Goal: Contribute content: Add original content to the website for others to see

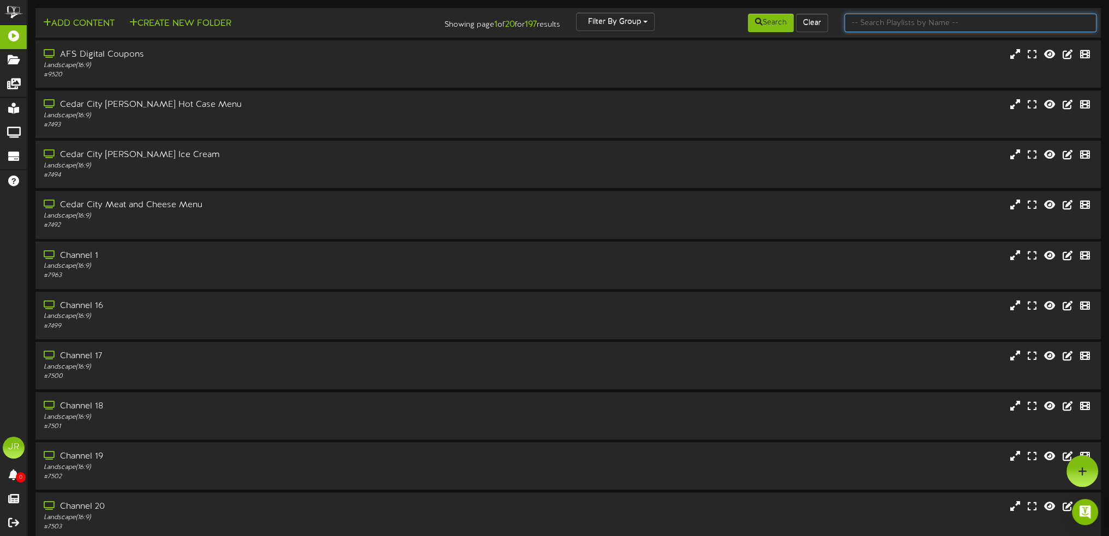
click at [940, 23] on input "text" at bounding box center [970, 23] width 252 height 19
type input "[PERSON_NAME]"
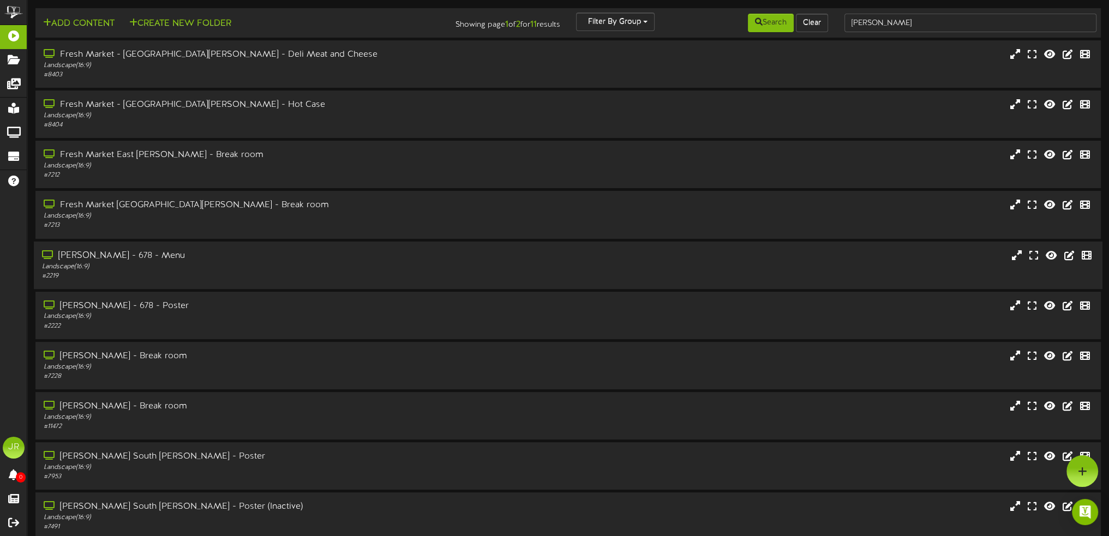
click at [235, 263] on div "Landscape ( 16:9 )" at bounding box center [256, 266] width 429 height 9
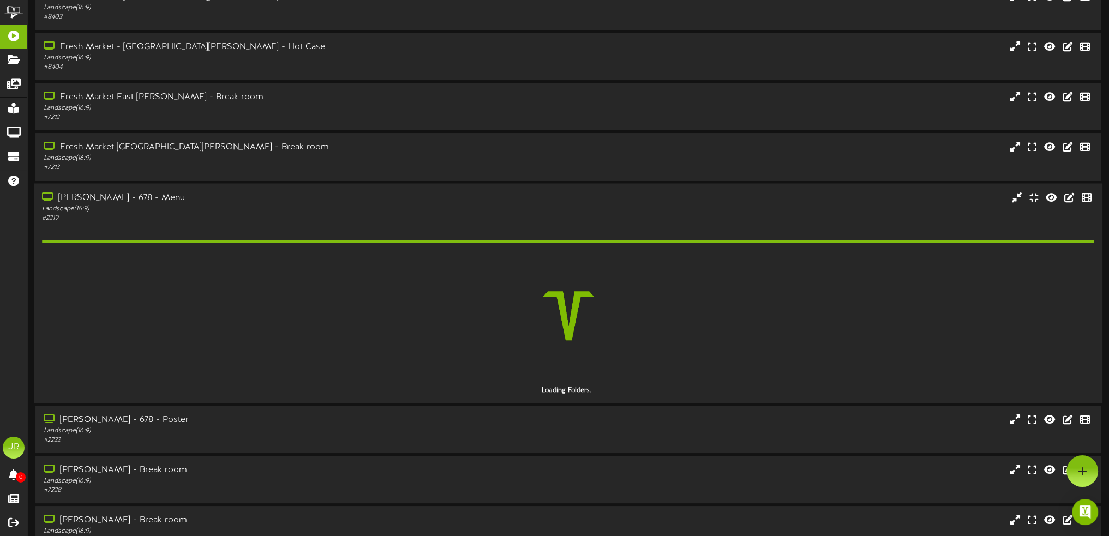
scroll to position [109, 0]
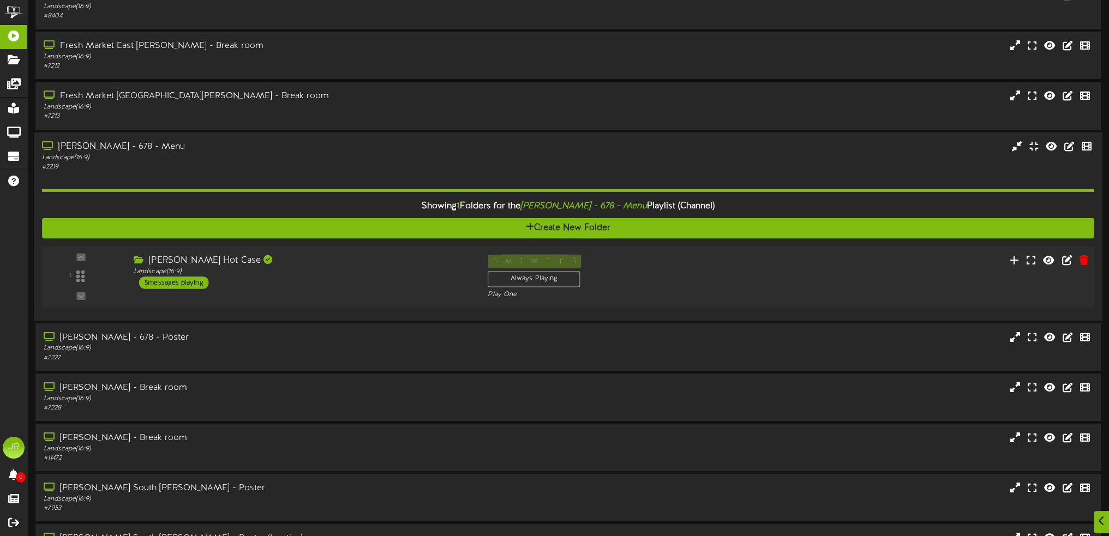
click at [314, 279] on div "[PERSON_NAME] Hot Case Landscape ( 16:9 ) 5 messages playing" at bounding box center [302, 271] width 354 height 34
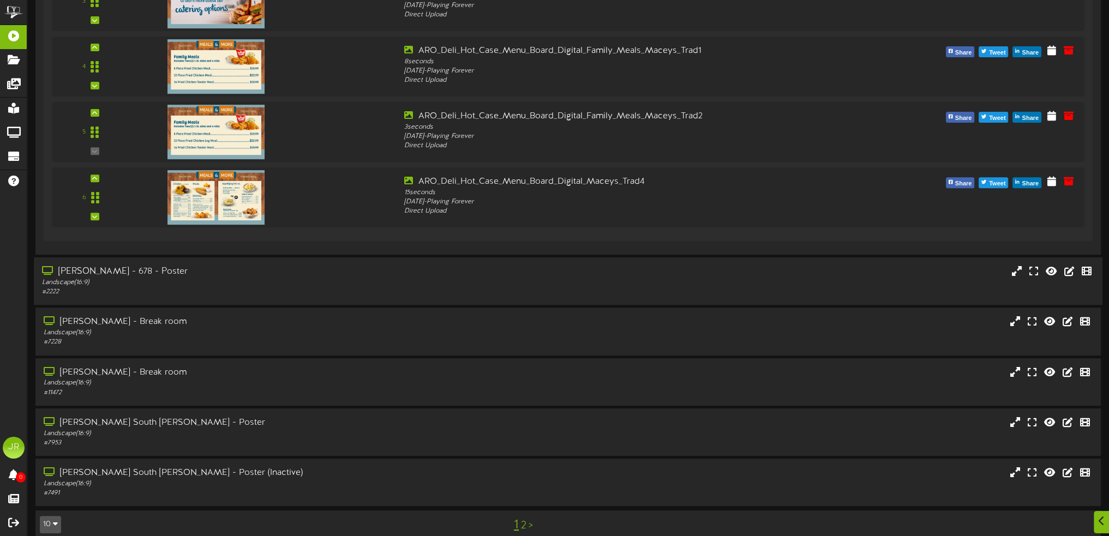
scroll to position [584, 0]
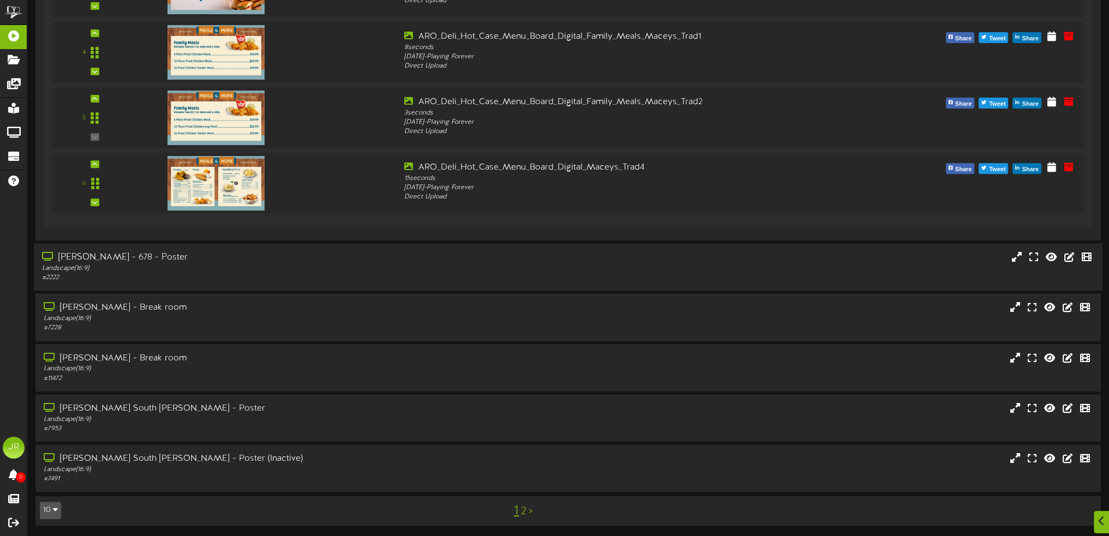
click at [203, 266] on div "Landscape ( 16:9 )" at bounding box center [256, 268] width 429 height 9
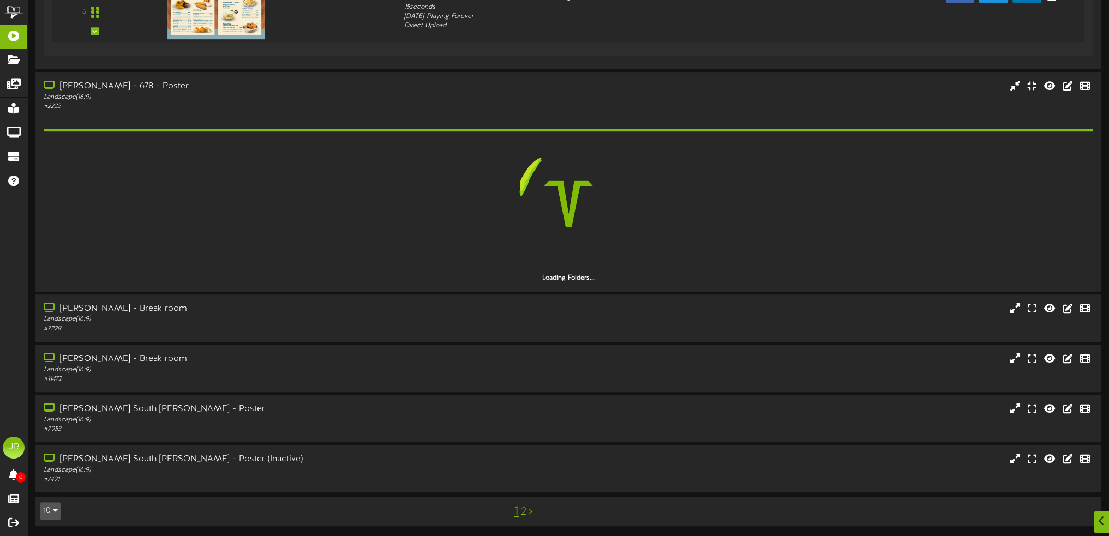
scroll to position [687, 0]
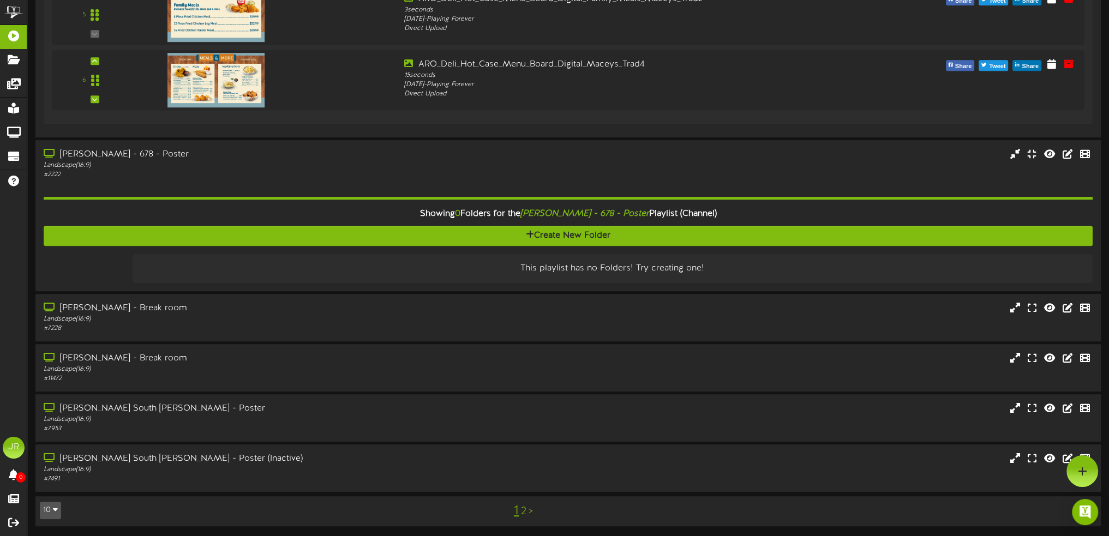
click at [523, 512] on link "2" at bounding box center [523, 512] width 5 height 12
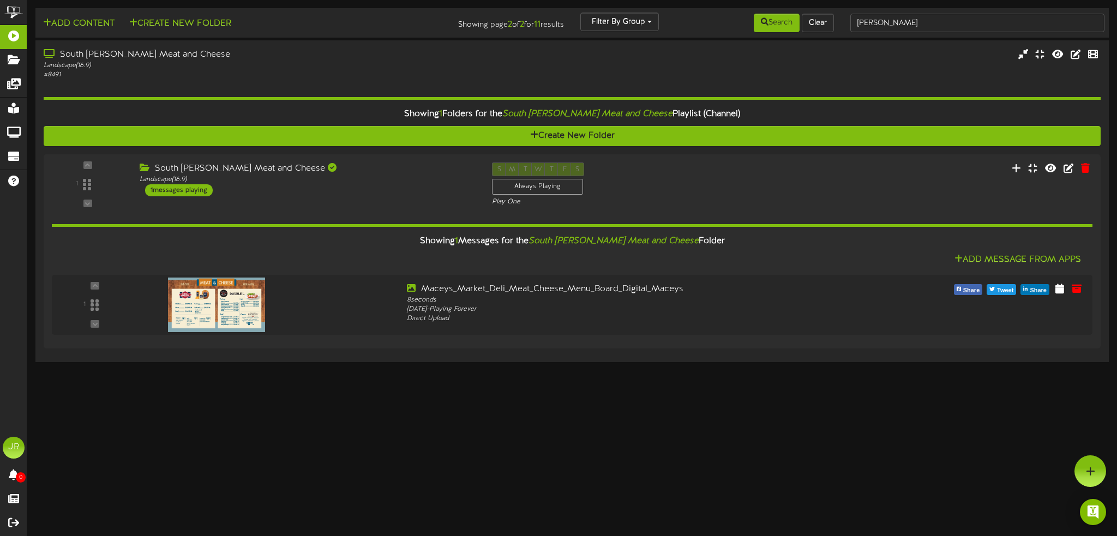
click at [487, 365] on html "ChannelValet Playlists Folders Messages My Library Groups Devices Help JR [PERS…" at bounding box center [558, 182] width 1117 height 365
click at [889, 19] on input "[PERSON_NAME]" at bounding box center [977, 23] width 254 height 19
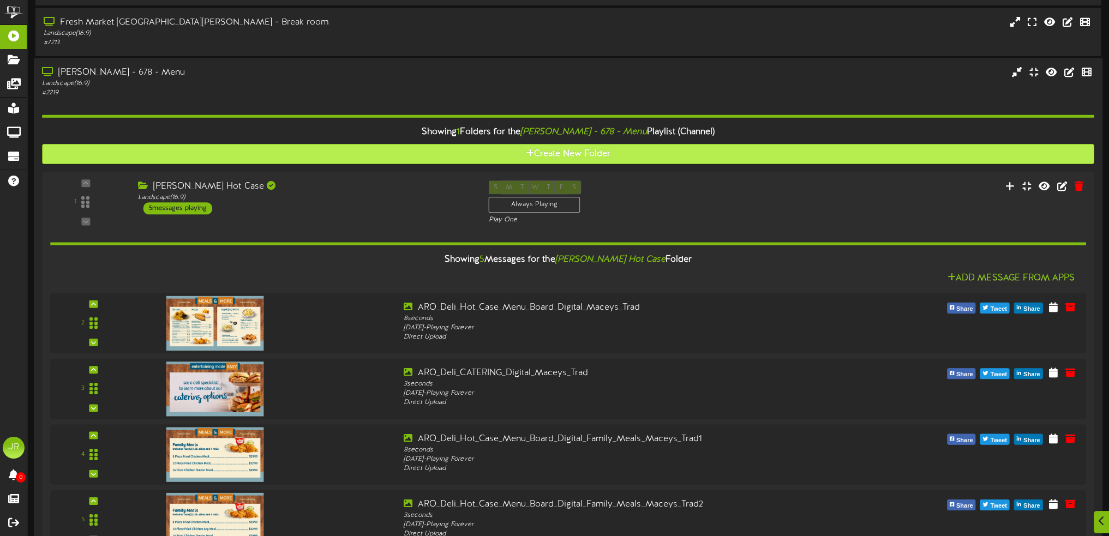
scroll to position [273, 0]
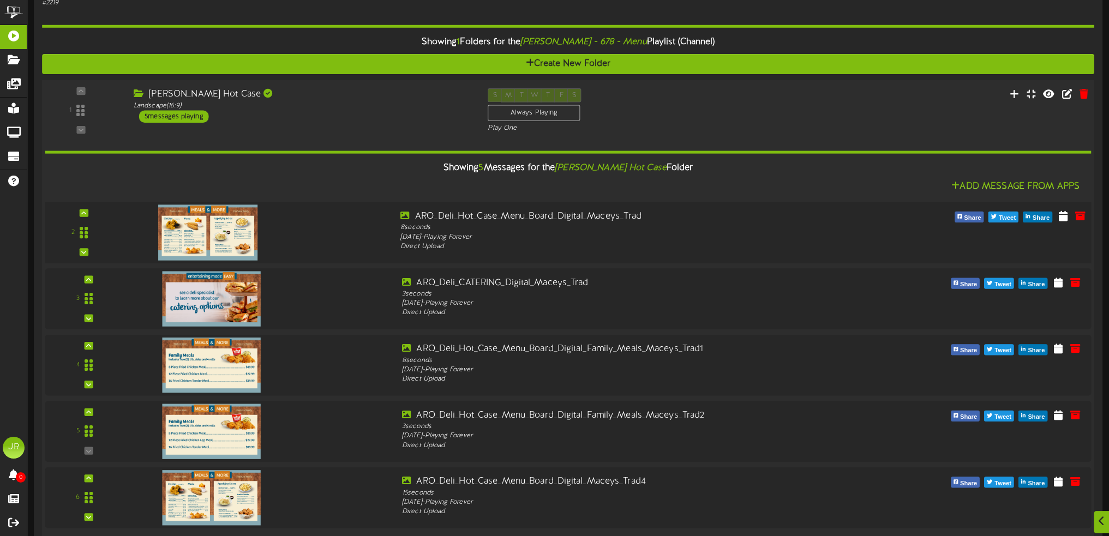
click at [281, 227] on div at bounding box center [260, 229] width 264 height 39
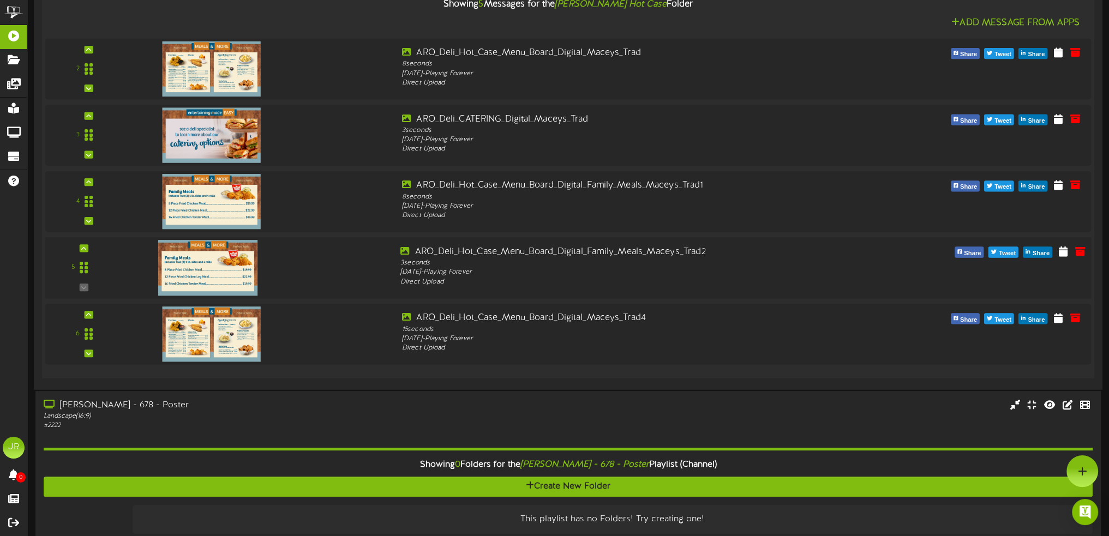
scroll to position [382, 0]
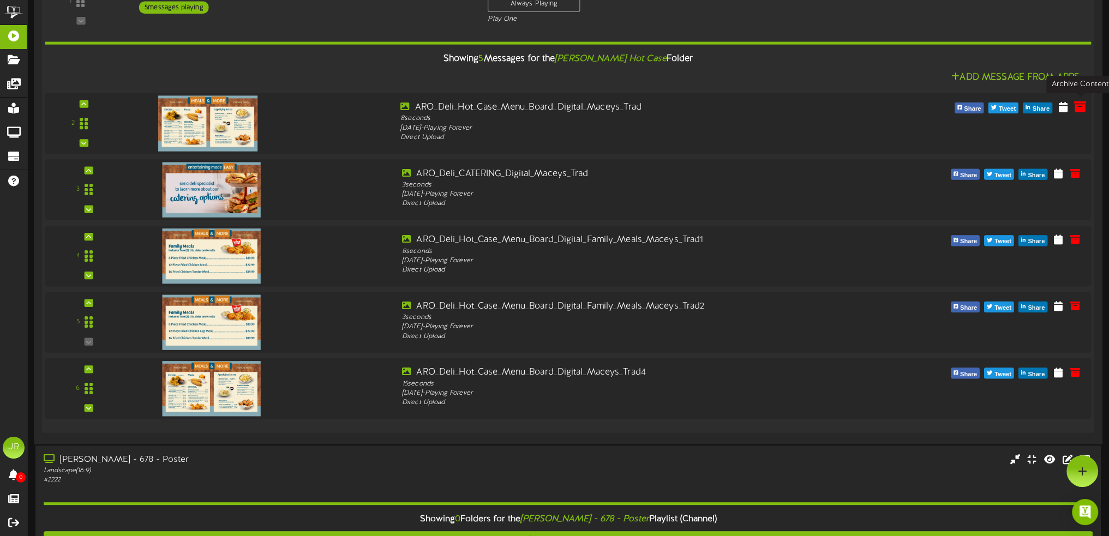
click at [1079, 107] on icon at bounding box center [1080, 106] width 12 height 12
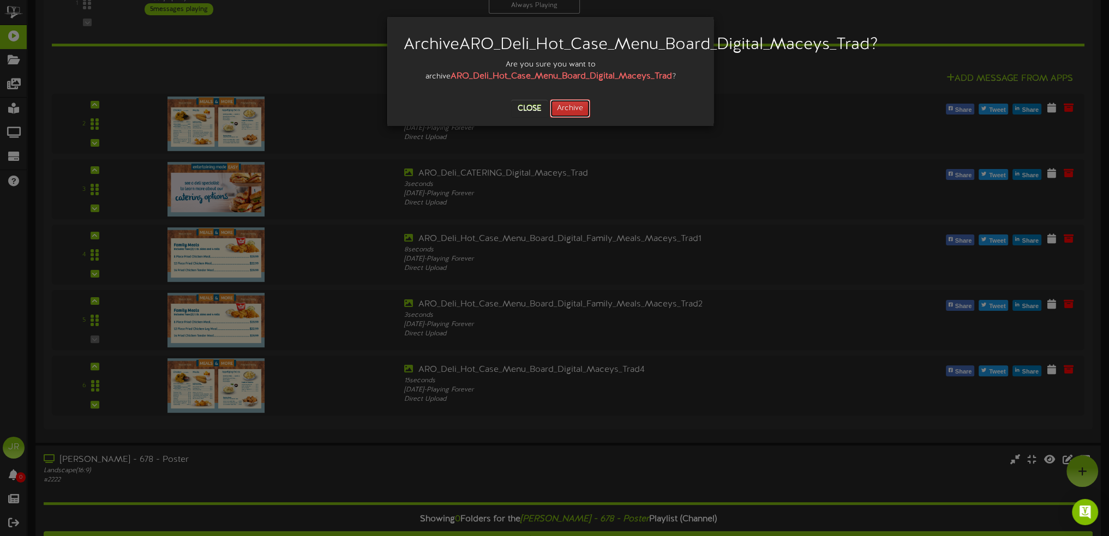
click at [581, 118] on button "Archive" at bounding box center [570, 108] width 40 height 19
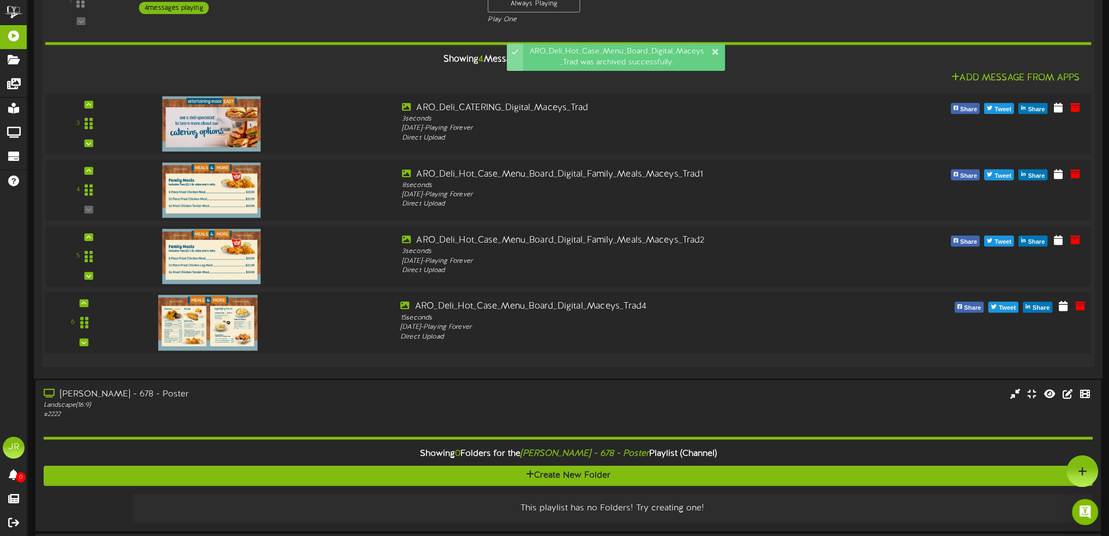
click at [233, 322] on img at bounding box center [207, 323] width 99 height 56
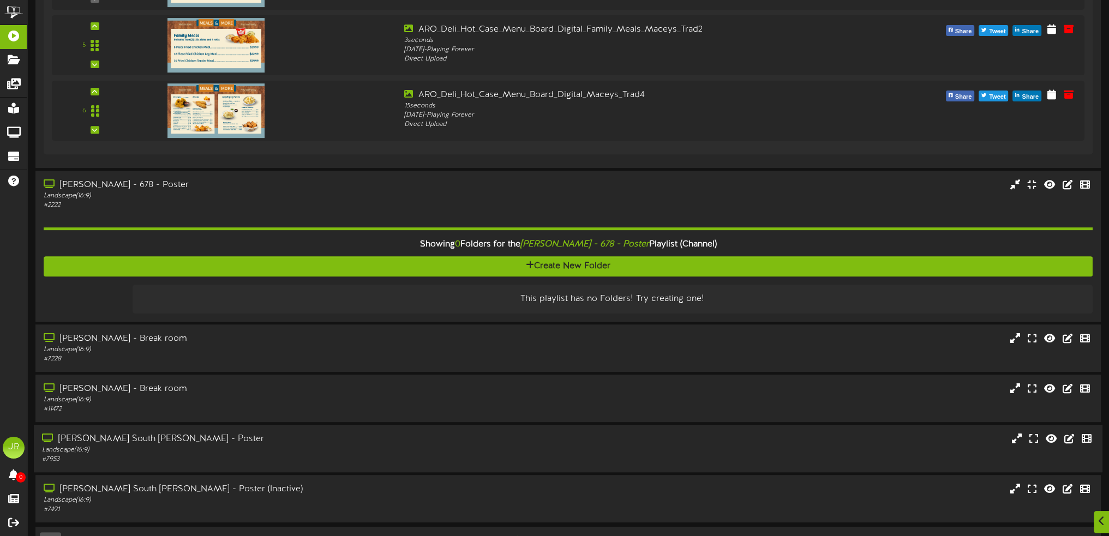
scroll to position [622, 0]
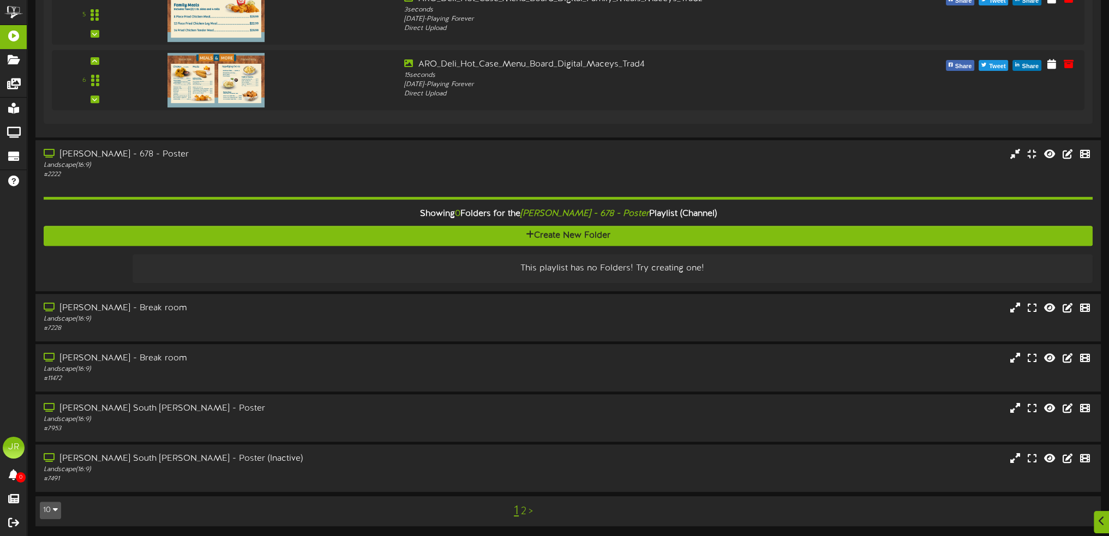
click at [525, 509] on link "2" at bounding box center [523, 512] width 5 height 12
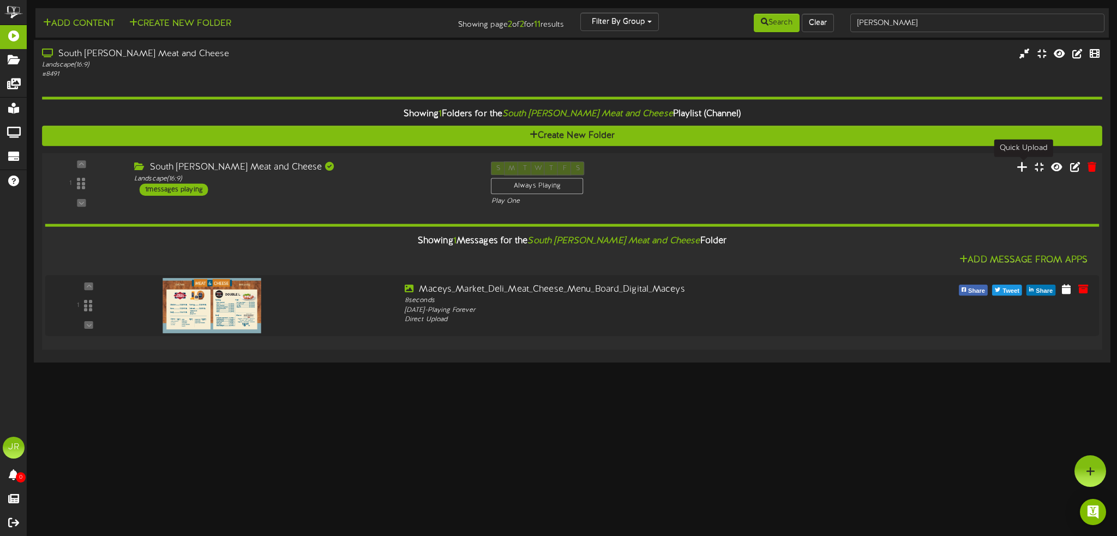
click at [1022, 163] on icon at bounding box center [1022, 167] width 11 height 12
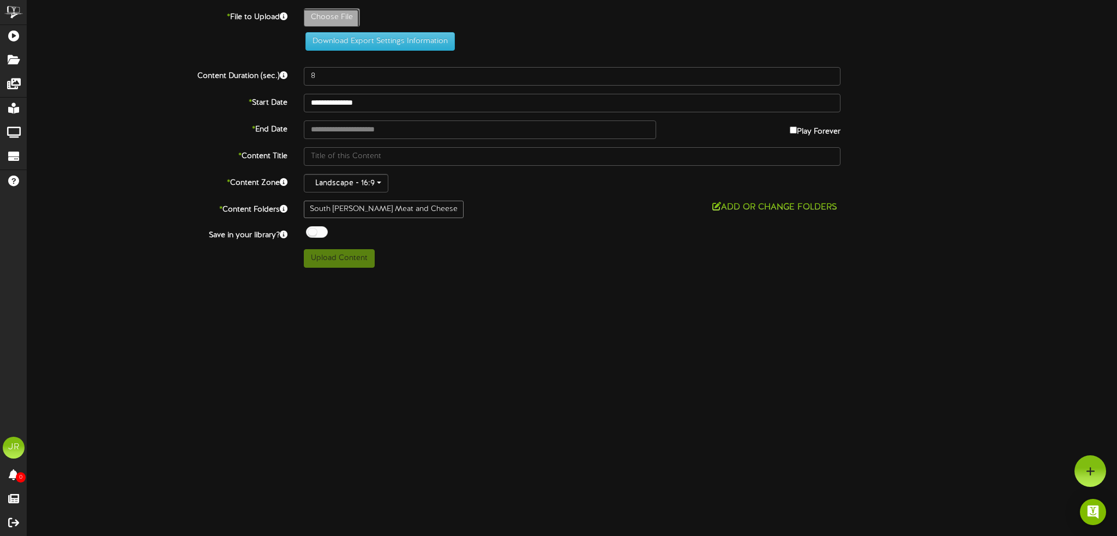
type input "**********"
type input "3e45561d-29fb-470c-b2cc-df7bcc06863e"
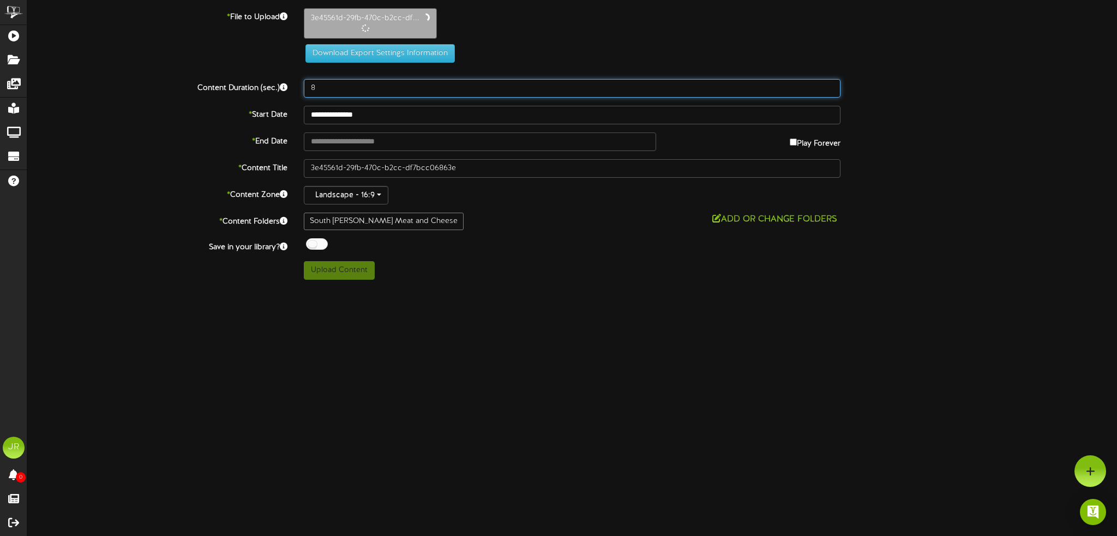
click at [351, 87] on input "8" at bounding box center [572, 88] width 537 height 19
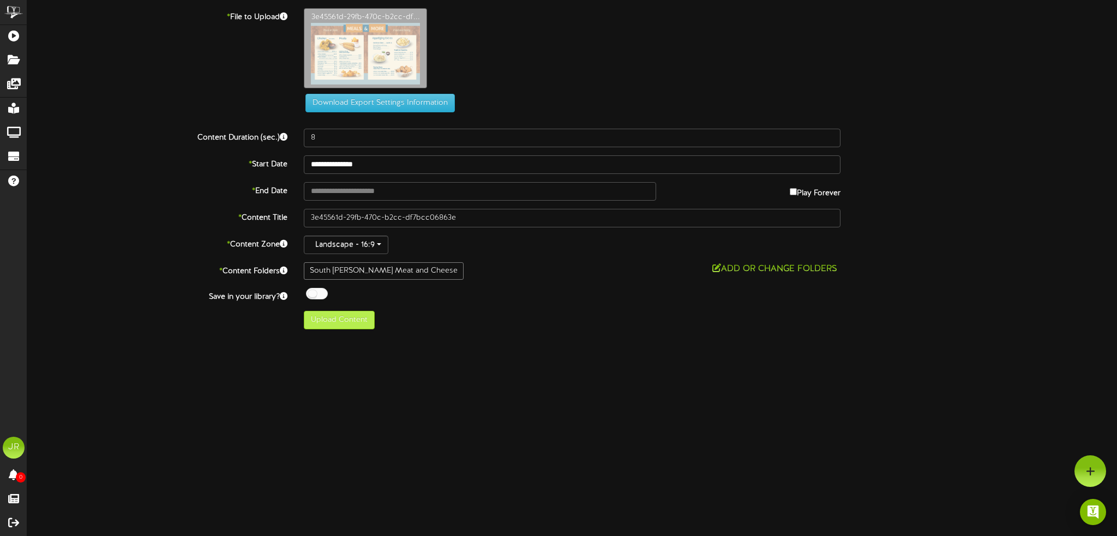
click at [353, 272] on div "South [PERSON_NAME] Meat and Cheese" at bounding box center [384, 270] width 160 height 17
click at [356, 315] on button "Upload Content" at bounding box center [339, 320] width 71 height 19
type input "**********"
